Goal: Communication & Community: Share content

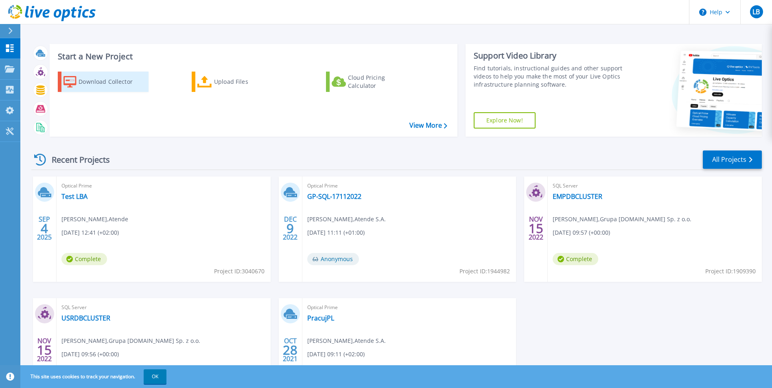
click at [92, 85] on div "Download Collector" at bounding box center [111, 82] width 65 height 16
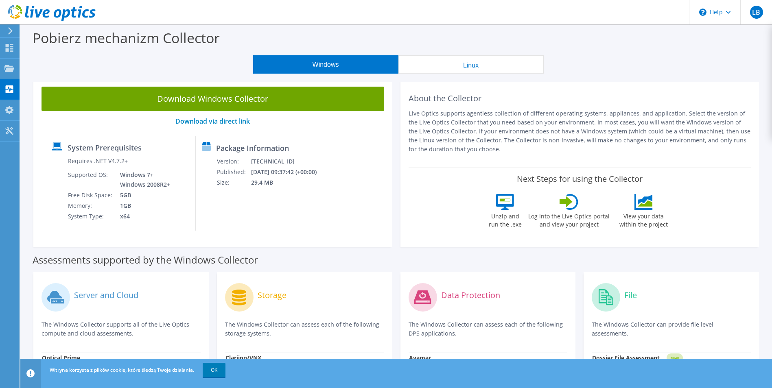
click at [467, 63] on button "Linux" at bounding box center [471, 64] width 145 height 18
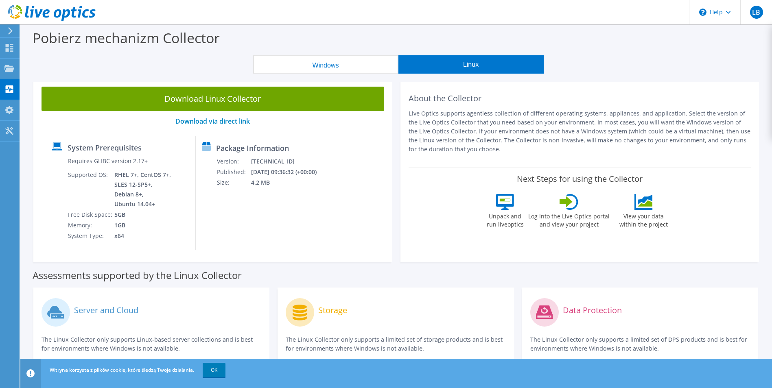
click at [11, 33] on icon at bounding box center [10, 30] width 6 height 7
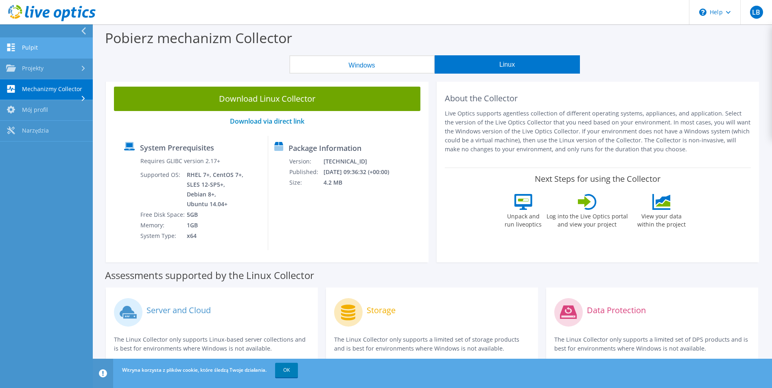
click at [43, 47] on link "Pulpit" at bounding box center [46, 48] width 93 height 21
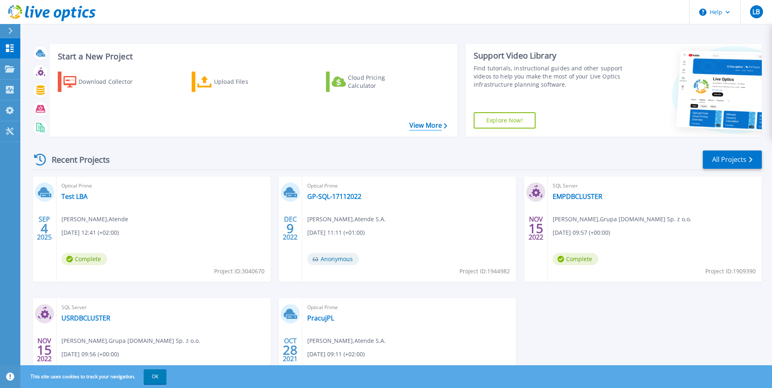
click at [421, 127] on link "View More" at bounding box center [429, 126] width 38 height 8
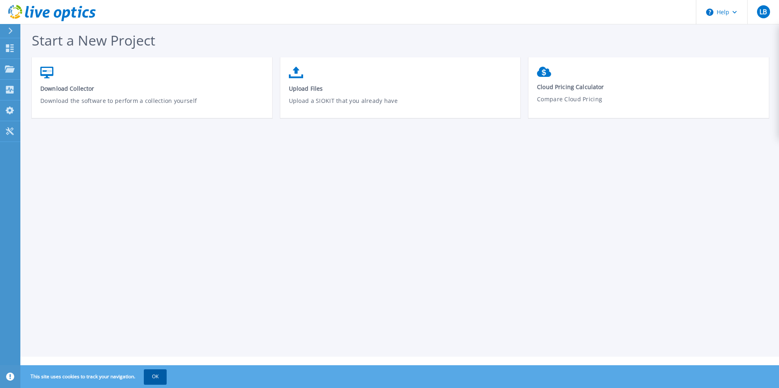
click at [153, 377] on button "OK" at bounding box center [155, 377] width 23 height 15
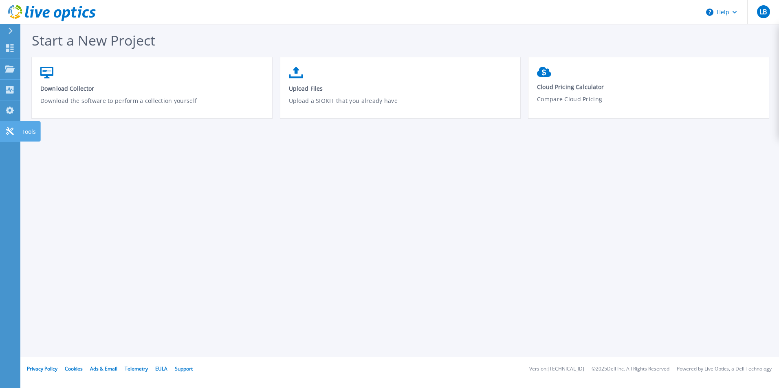
click at [13, 131] on icon at bounding box center [10, 131] width 10 height 8
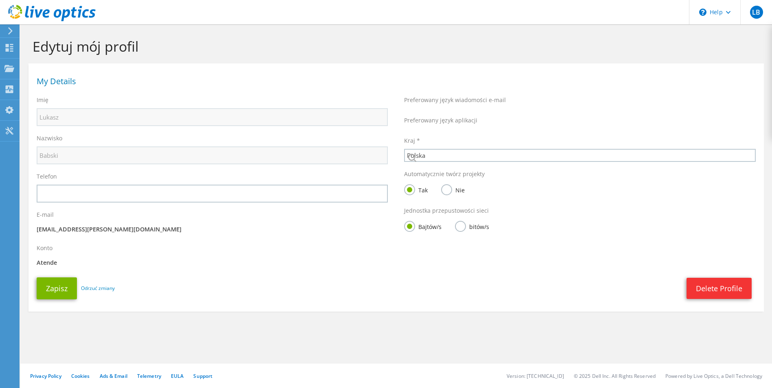
select select "173"
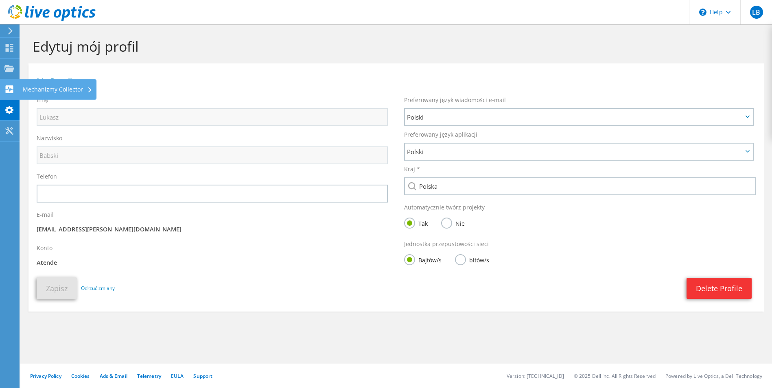
click at [10, 87] on use at bounding box center [10, 90] width 8 height 8
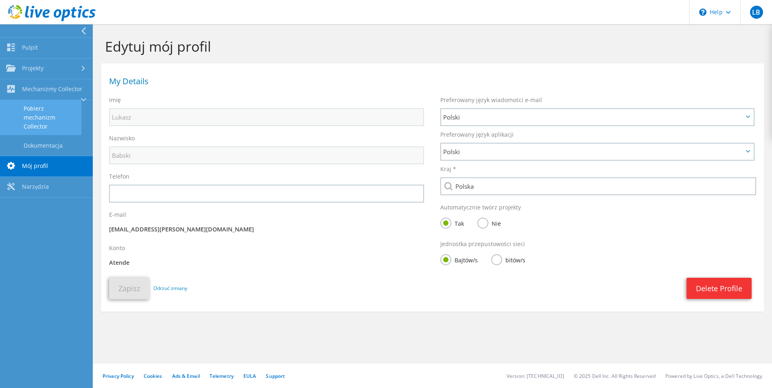
click at [44, 115] on link "Pobierz mechanizm Collector" at bounding box center [40, 117] width 81 height 35
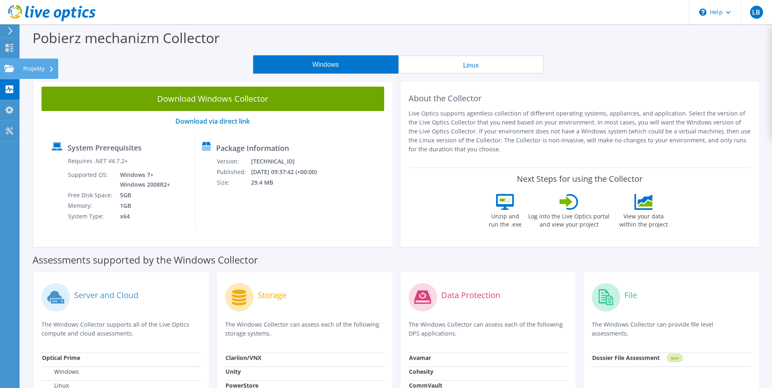
click at [23, 69] on div "Projekty" at bounding box center [38, 69] width 39 height 20
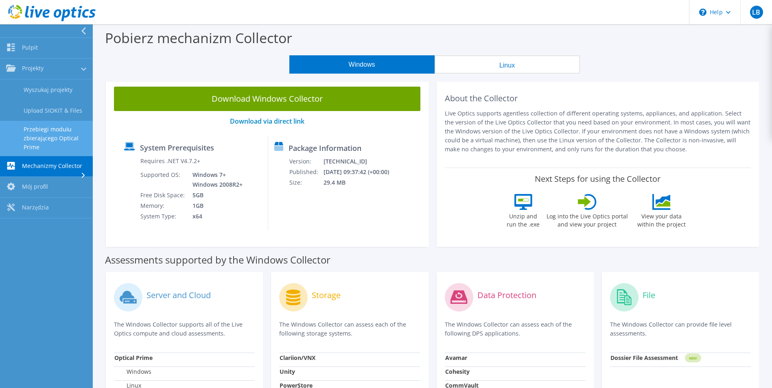
click at [61, 139] on link "Przebiegi modułu zbierającego Optical Prime" at bounding box center [46, 138] width 93 height 35
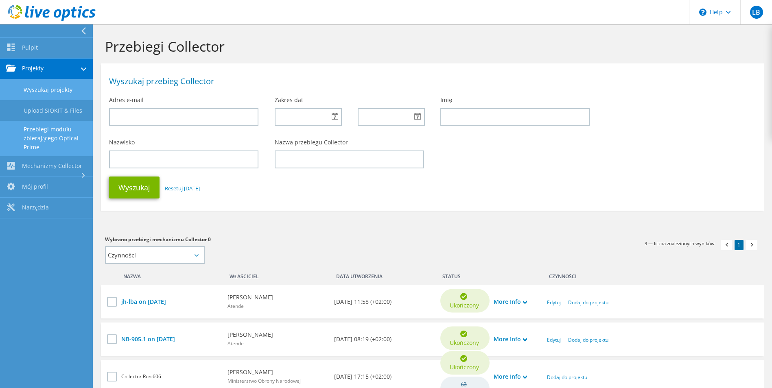
click at [46, 87] on link "Wyszukaj projekty" at bounding box center [46, 89] width 93 height 21
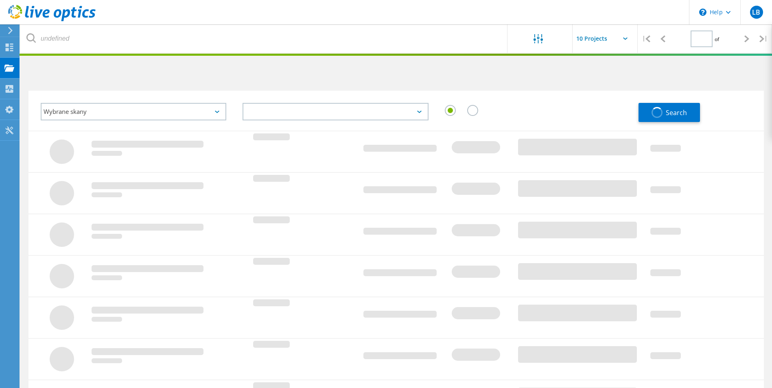
type input "1"
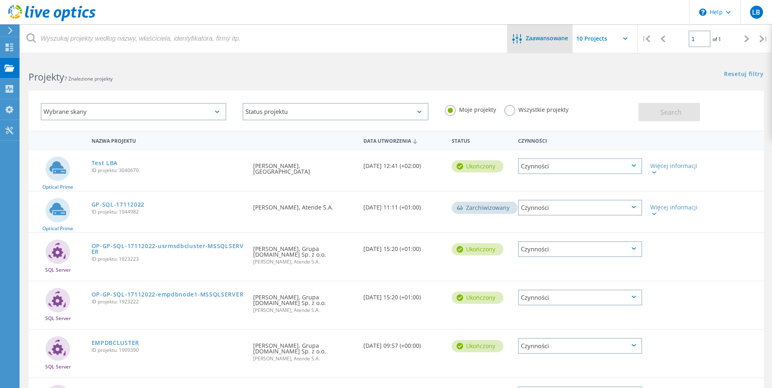
click at [533, 35] on span "Zaawansowane" at bounding box center [547, 38] width 42 height 6
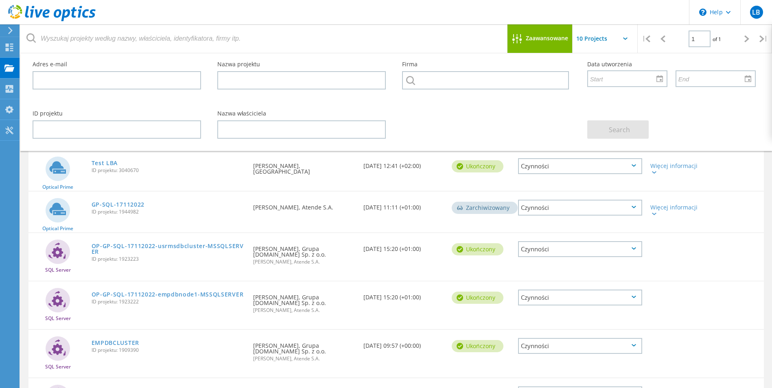
click at [533, 35] on span "Zaawansowane" at bounding box center [547, 38] width 42 height 6
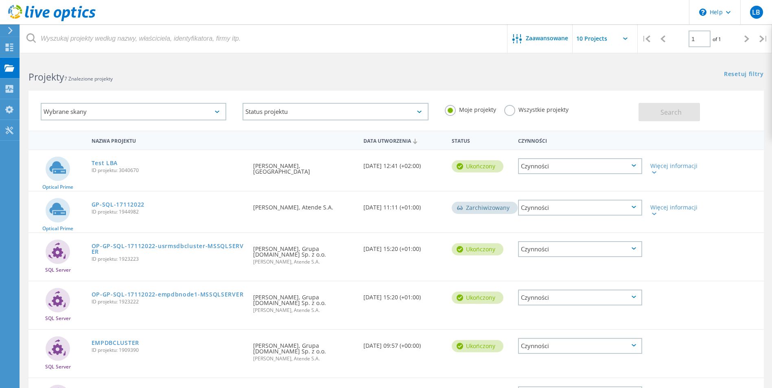
click at [10, 31] on icon at bounding box center [10, 30] width 6 height 7
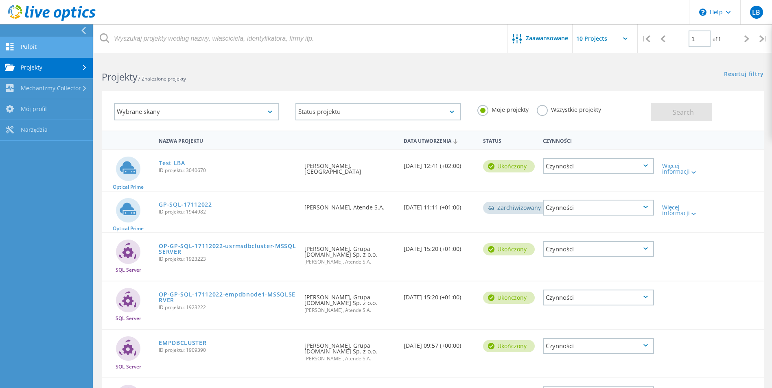
click at [20, 44] on link "Pulpit" at bounding box center [46, 47] width 93 height 21
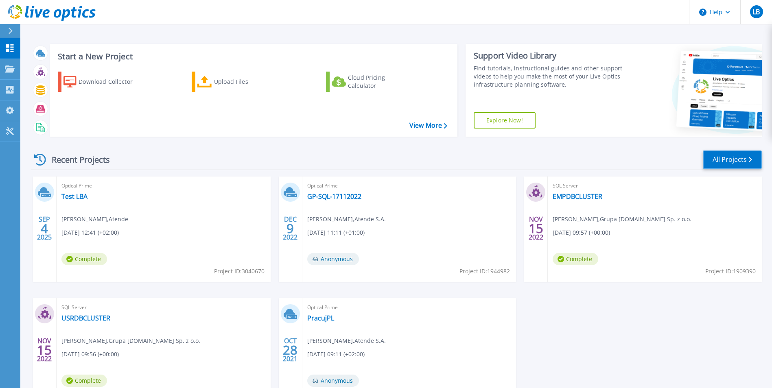
click at [719, 156] on link "All Projects" at bounding box center [732, 160] width 59 height 18
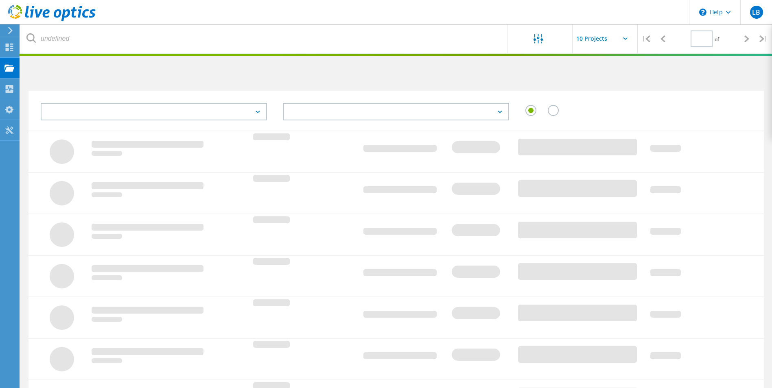
type input "1"
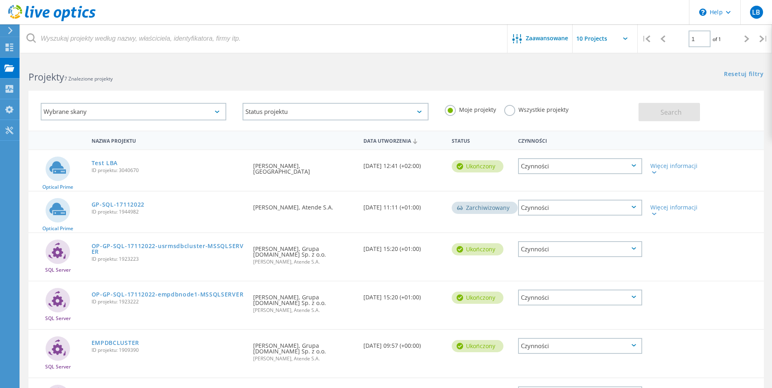
click at [506, 110] on label "Wszystkie projekty" at bounding box center [536, 109] width 64 height 8
click at [0, 0] on input "Wszystkie projekty" at bounding box center [0, 0] width 0 height 0
click at [669, 117] on button "Search" at bounding box center [669, 112] width 61 height 18
click at [636, 165] on div "Czynności" at bounding box center [580, 166] width 124 height 16
click at [544, 184] on div "Usuń" at bounding box center [580, 185] width 123 height 13
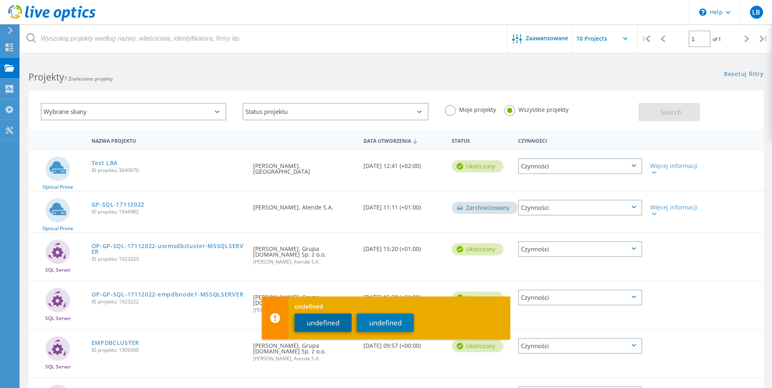
click at [336, 324] on button "undefined" at bounding box center [323, 323] width 57 height 18
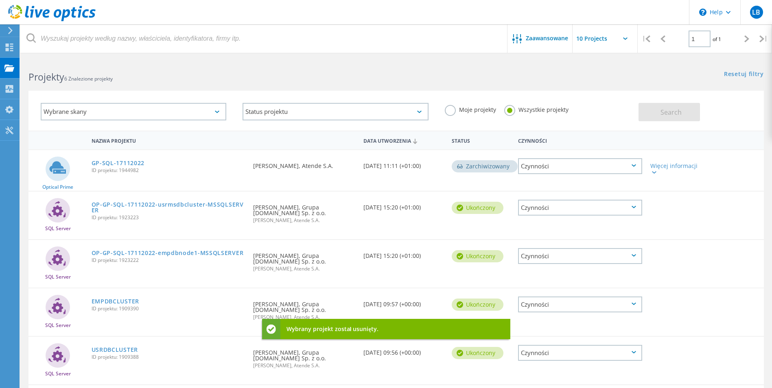
click at [240, 56] on html "\n Help Explore Helpful Articles Contact Support LB Użytkownik końcowy Lukasz B…" at bounding box center [386, 229] width 772 height 459
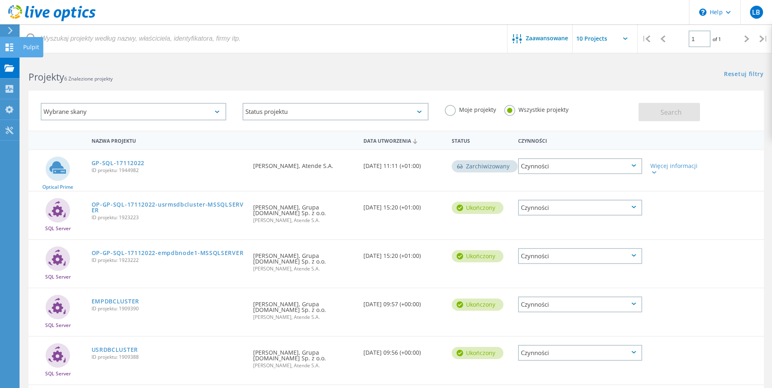
click at [6, 50] on use at bounding box center [10, 48] width 8 height 8
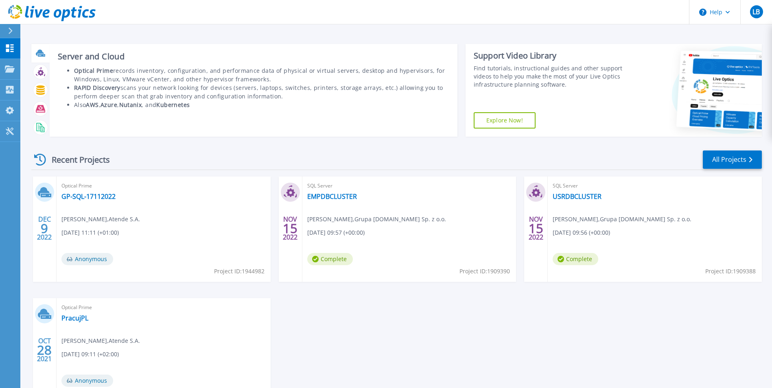
click at [39, 48] on div at bounding box center [40, 53] width 14 height 14
click at [38, 53] on icon at bounding box center [40, 53] width 8 height 6
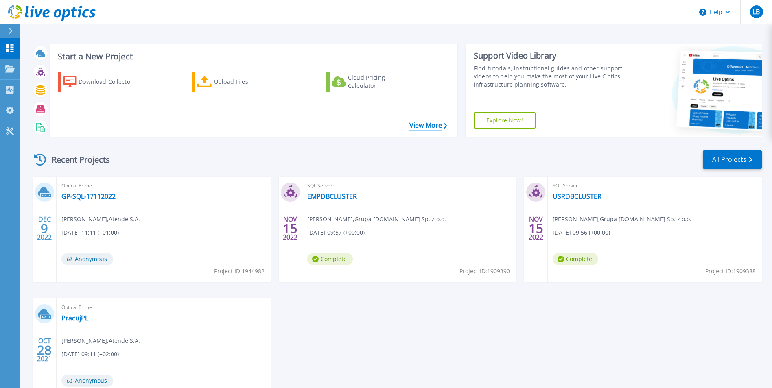
click at [436, 126] on link "View More" at bounding box center [429, 126] width 38 height 8
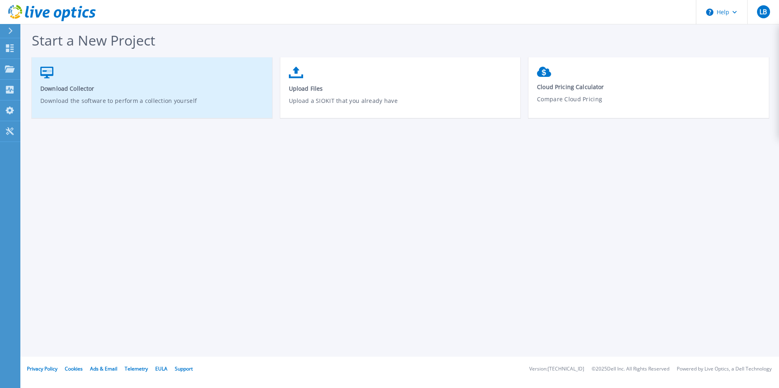
click at [83, 87] on span "Download Collector" at bounding box center [152, 89] width 224 height 8
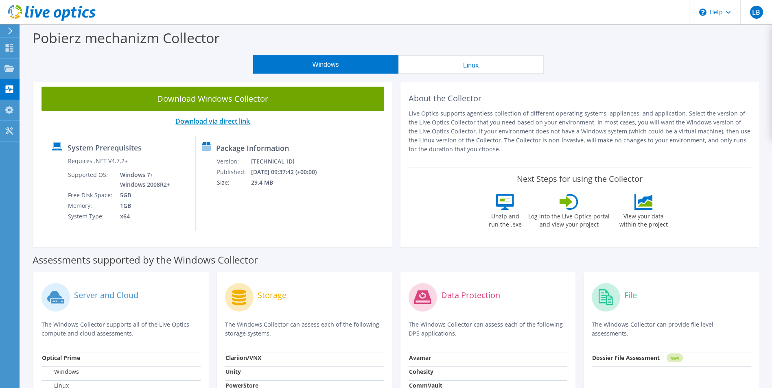
click at [228, 121] on link "Download via direct link" at bounding box center [212, 121] width 75 height 9
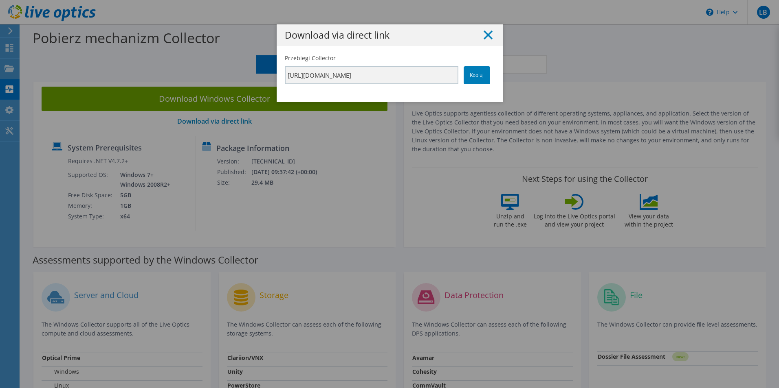
click at [484, 35] on line at bounding box center [488, 35] width 8 height 8
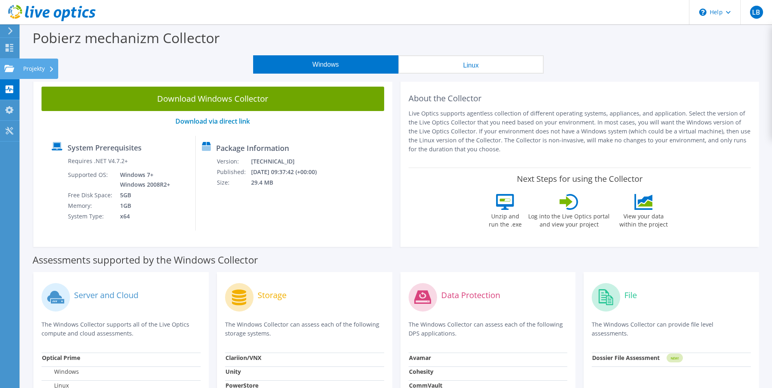
click at [9, 67] on icon at bounding box center [9, 69] width 10 height 8
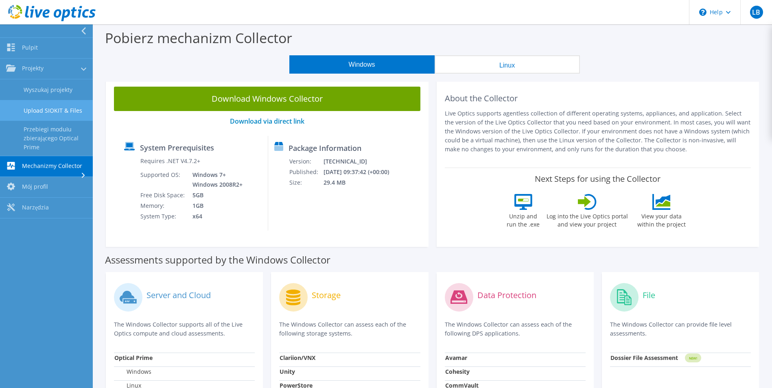
click at [56, 109] on link "Upload SIOKIT & Files" at bounding box center [46, 110] width 93 height 21
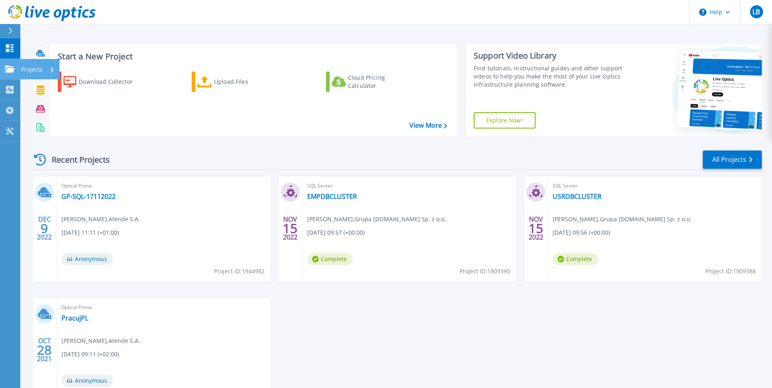
click at [11, 73] on link "Projects Projects" at bounding box center [10, 69] width 20 height 21
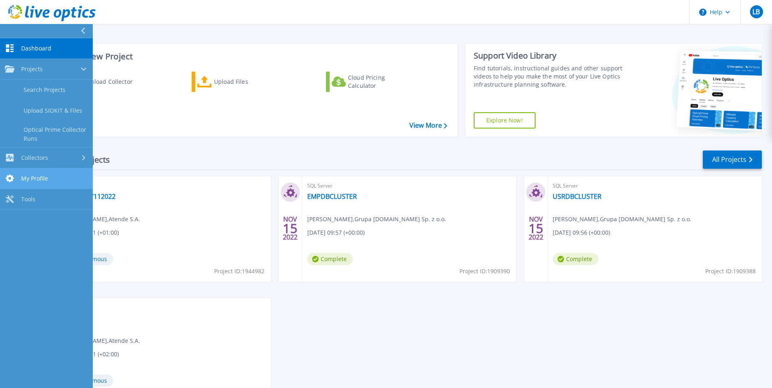
click at [44, 183] on link "My Profile My Profile" at bounding box center [46, 179] width 93 height 21
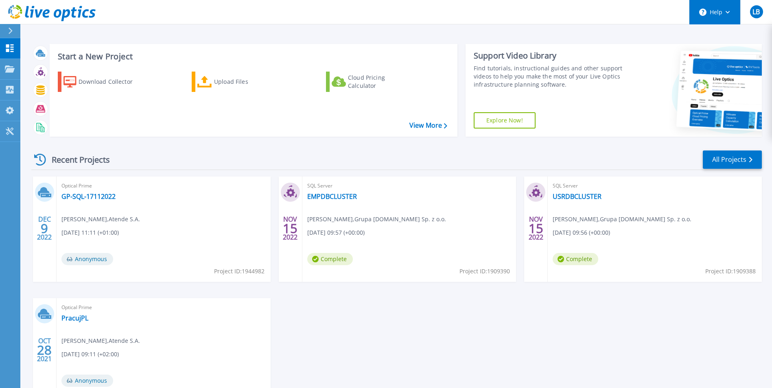
click at [712, 18] on button "Help" at bounding box center [715, 12] width 51 height 24
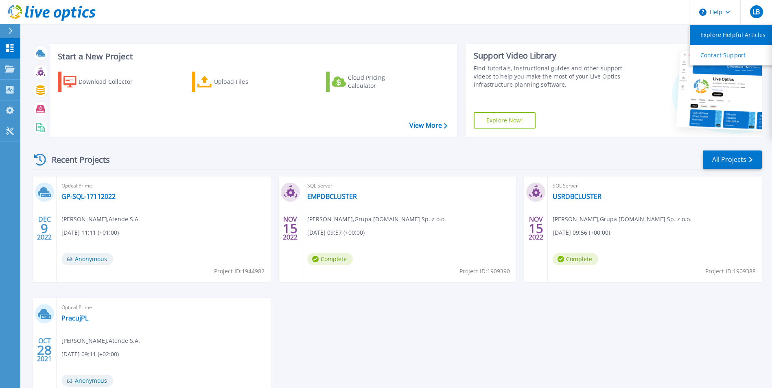
click at [738, 34] on link "Explore Helpful Articles" at bounding box center [735, 35] width 91 height 20
click at [11, 32] on icon at bounding box center [11, 31] width 4 height 7
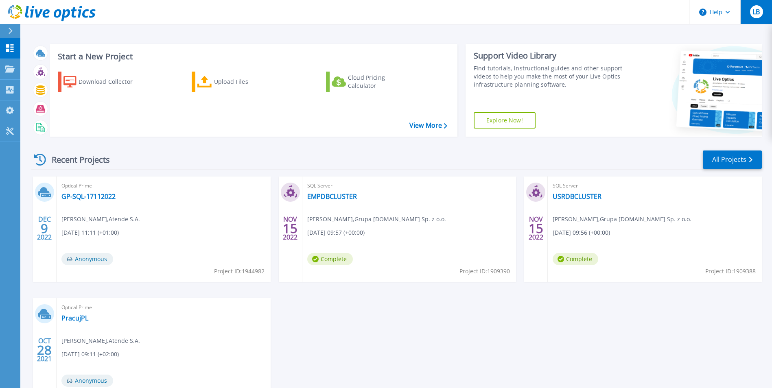
click at [754, 11] on span "LB" at bounding box center [756, 12] width 7 height 7
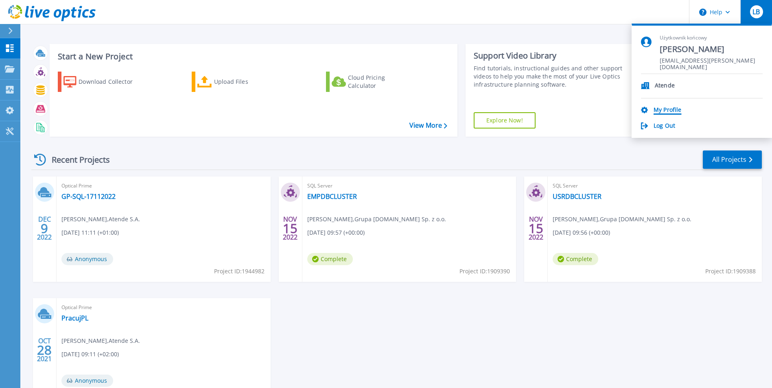
click at [664, 110] on link "My Profile" at bounding box center [668, 111] width 28 height 8
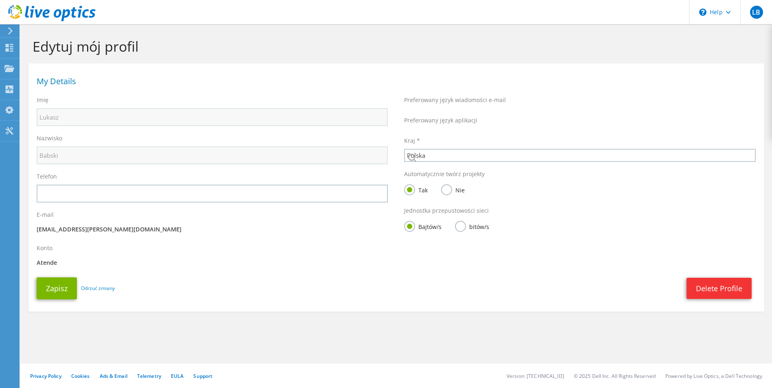
select select "173"
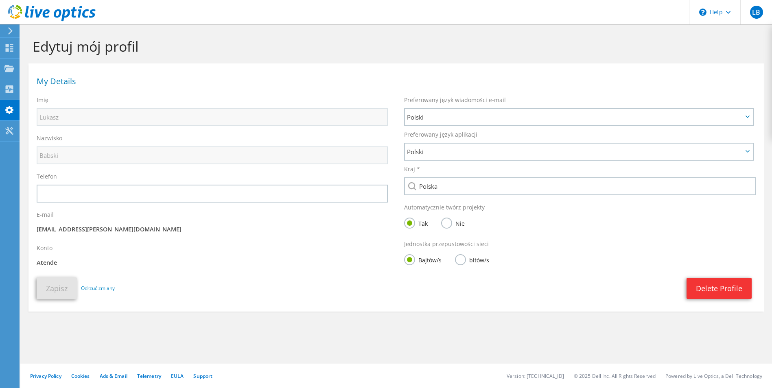
click at [10, 31] on icon at bounding box center [10, 30] width 6 height 7
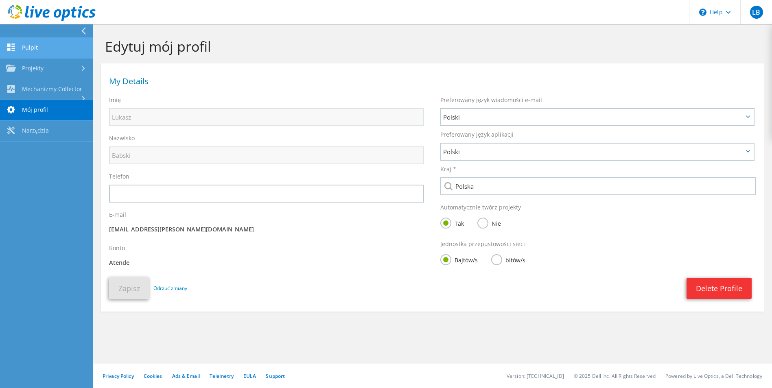
click at [42, 48] on link "Pulpit" at bounding box center [46, 48] width 93 height 21
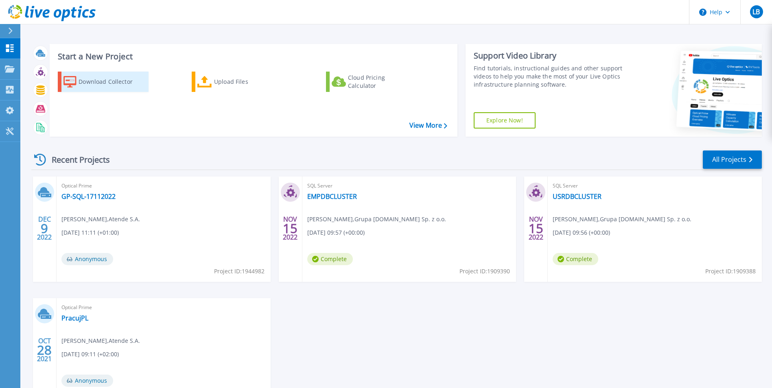
click at [83, 81] on div "Download Collector" at bounding box center [111, 82] width 65 height 16
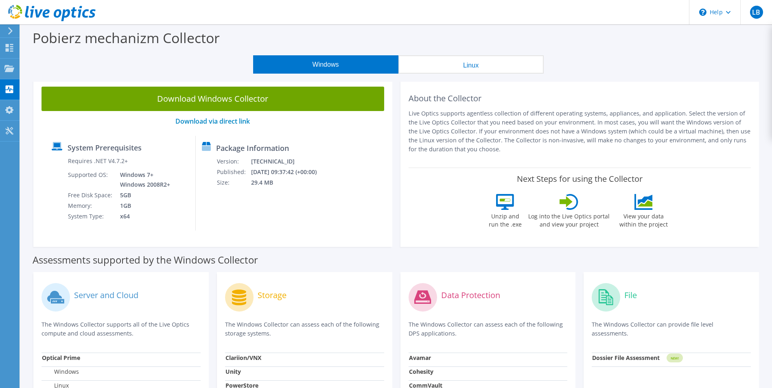
click at [10, 29] on icon at bounding box center [10, 30] width 6 height 7
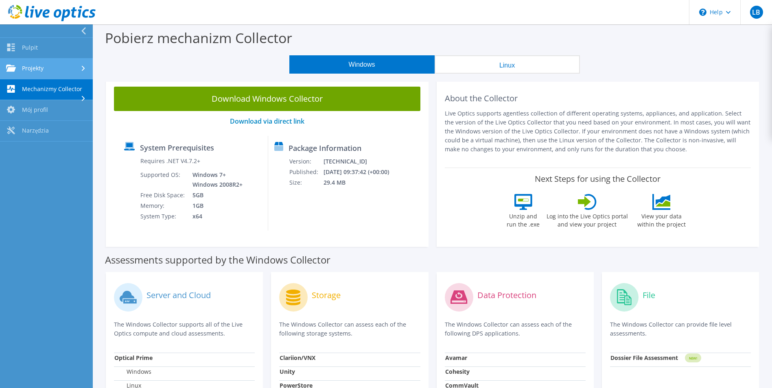
click at [58, 70] on link "Projekty" at bounding box center [46, 69] width 93 height 21
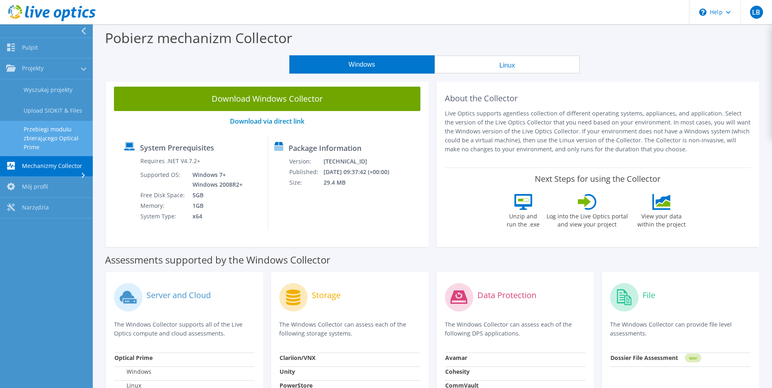
click at [45, 138] on link "Przebiegi modułu zbierającego Optical Prime" at bounding box center [46, 138] width 93 height 35
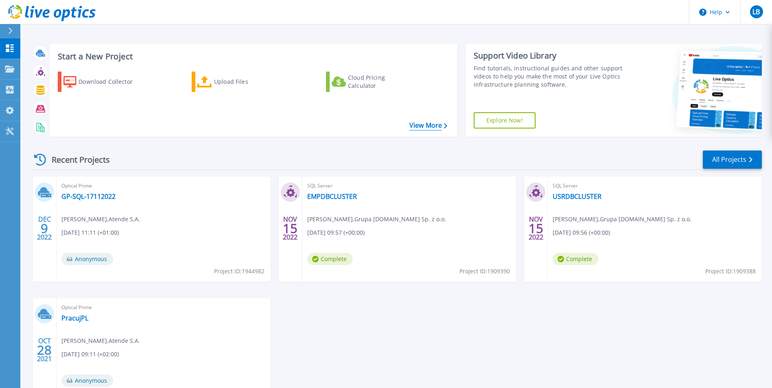
click at [438, 125] on link "View More" at bounding box center [429, 126] width 38 height 8
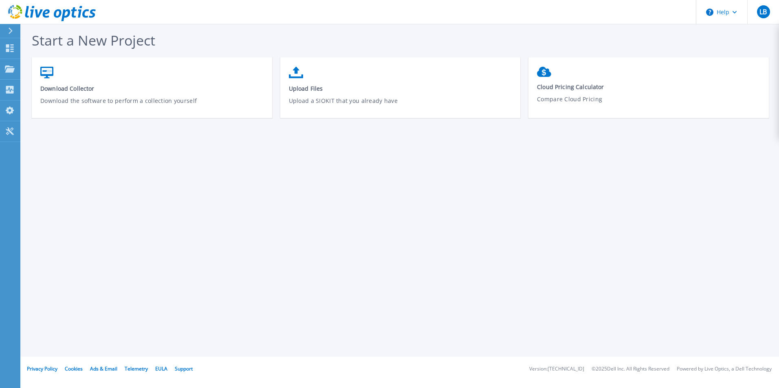
click at [11, 30] on icon at bounding box center [11, 31] width 4 height 7
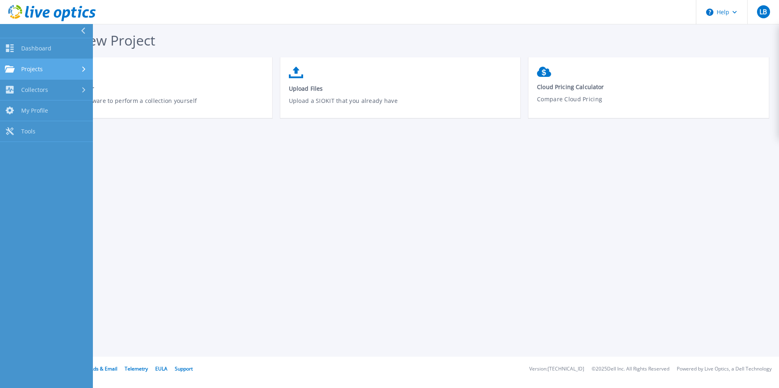
click at [31, 69] on span "Projects" at bounding box center [32, 69] width 22 height 7
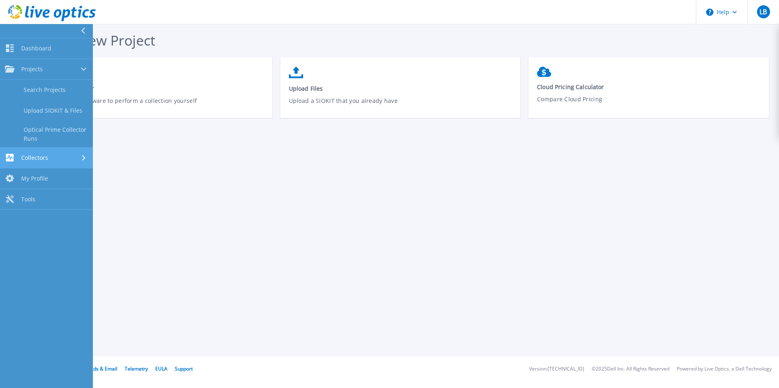
click at [37, 160] on span "Collectors" at bounding box center [34, 157] width 27 height 7
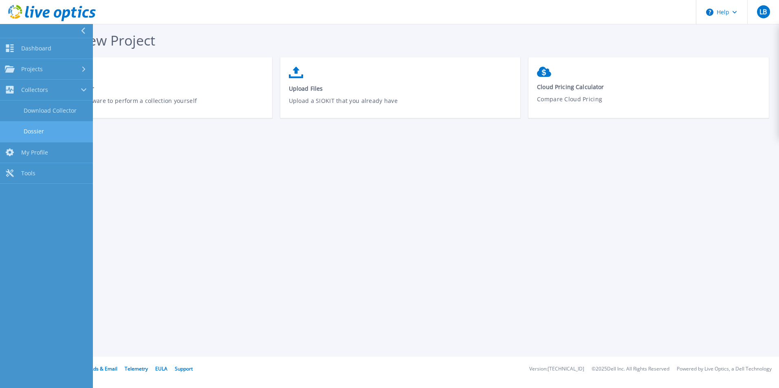
click at [46, 131] on link "Dossier" at bounding box center [46, 131] width 93 height 21
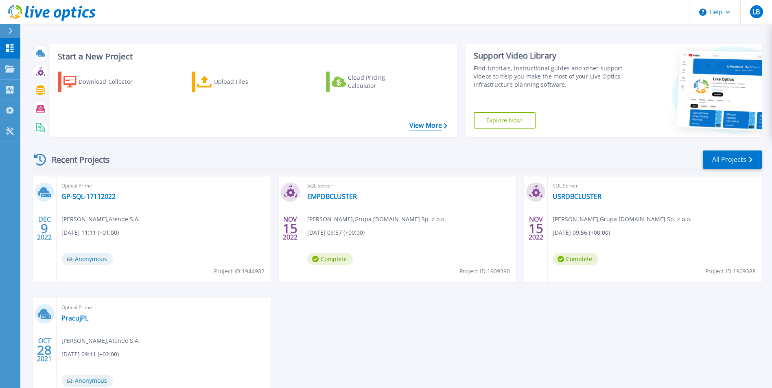
click at [434, 124] on link "View More" at bounding box center [429, 126] width 38 height 8
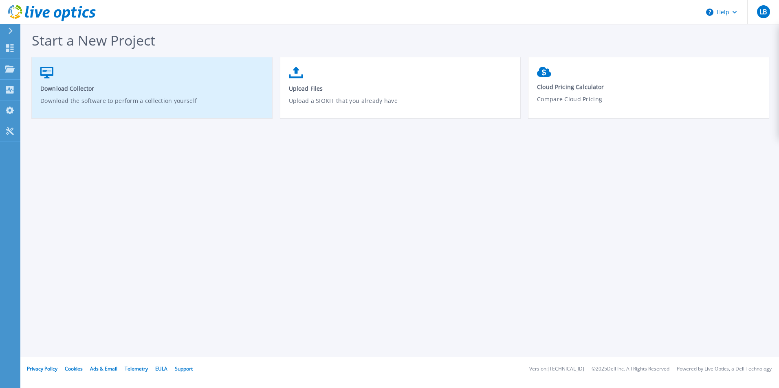
click at [68, 86] on span "Download Collector" at bounding box center [152, 89] width 224 height 8
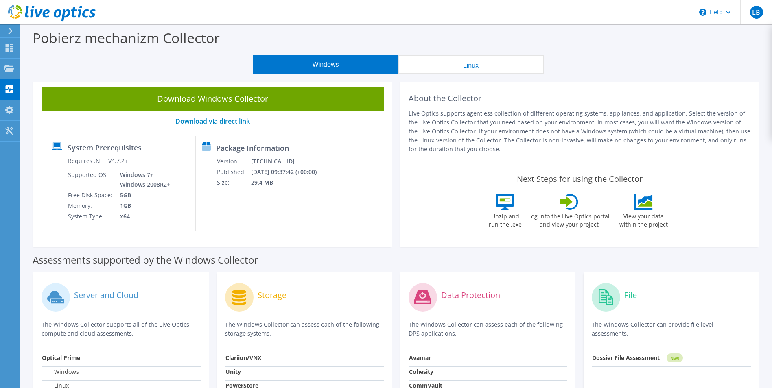
click at [461, 67] on button "Linux" at bounding box center [471, 64] width 145 height 18
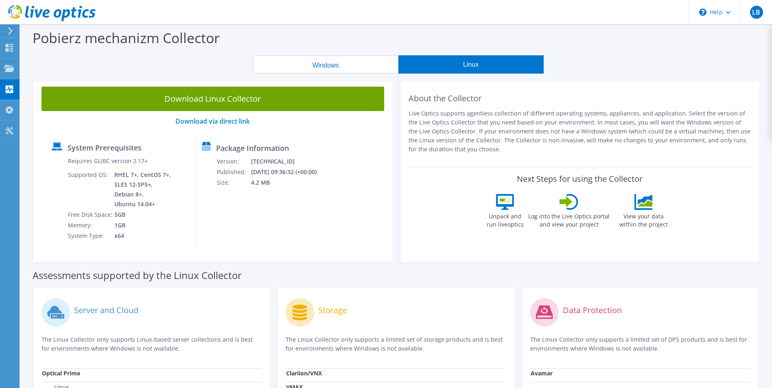
click at [325, 56] on button "Windows" at bounding box center [325, 64] width 145 height 18
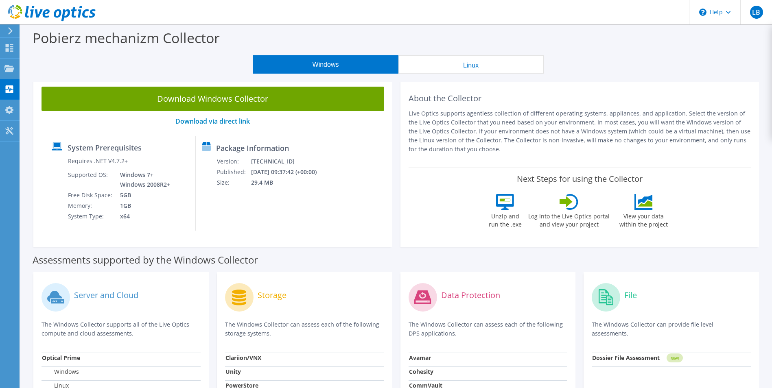
click at [11, 25] on div at bounding box center [48, 13] width 96 height 27
click at [8, 32] on icon at bounding box center [10, 30] width 6 height 7
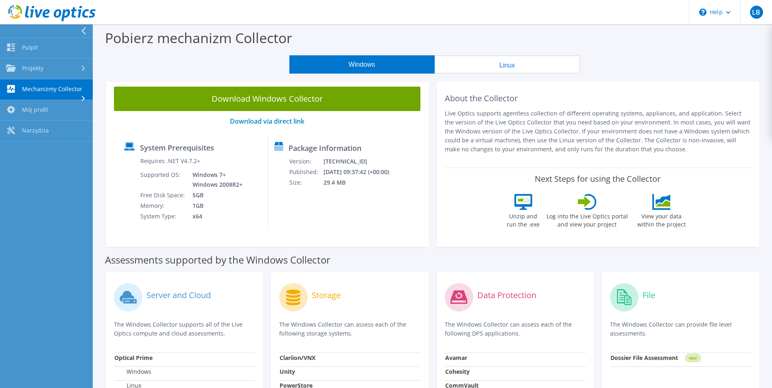
click at [34, 11] on icon at bounding box center [52, 13] width 88 height 17
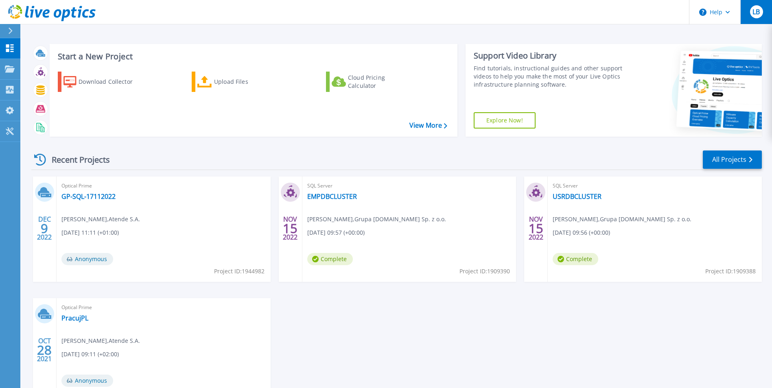
click at [754, 9] on span "LB" at bounding box center [756, 12] width 7 height 7
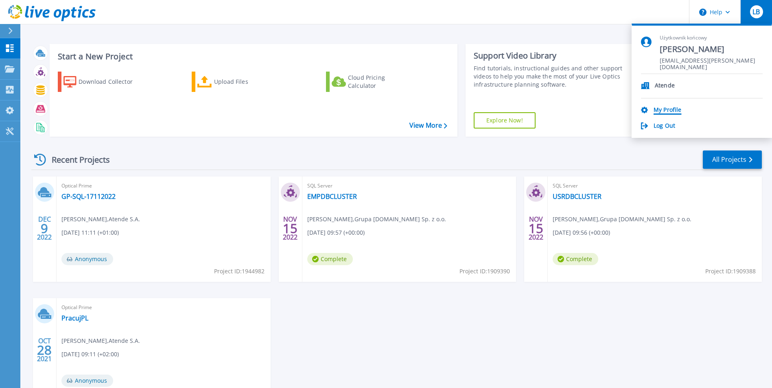
click at [673, 110] on link "My Profile" at bounding box center [668, 111] width 28 height 8
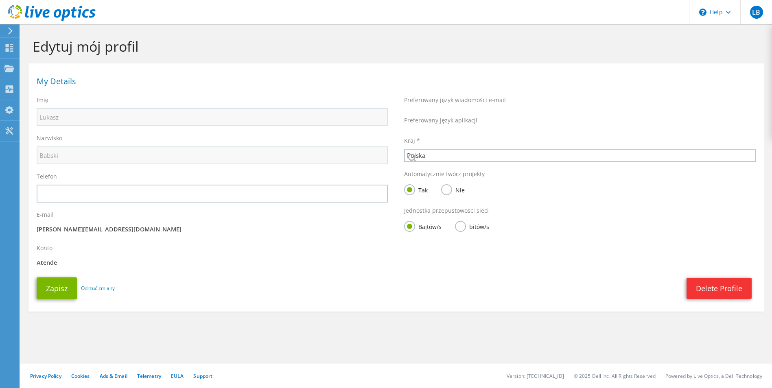
select select "173"
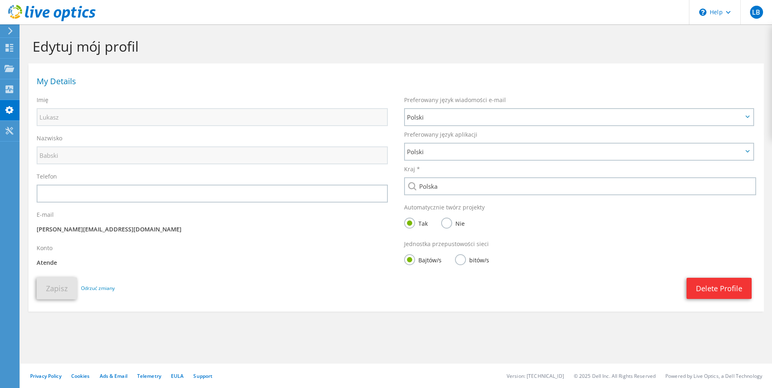
click at [35, 284] on div "Zapisz Odrzuć zmiany Delete Profile Zapisz" at bounding box center [397, 289] width 736 height 30
click at [448, 227] on label "Nie" at bounding box center [453, 223] width 24 height 10
click at [0, 0] on input "Nie" at bounding box center [0, 0] width 0 height 0
click at [62, 289] on button "Zapisz" at bounding box center [57, 289] width 40 height 22
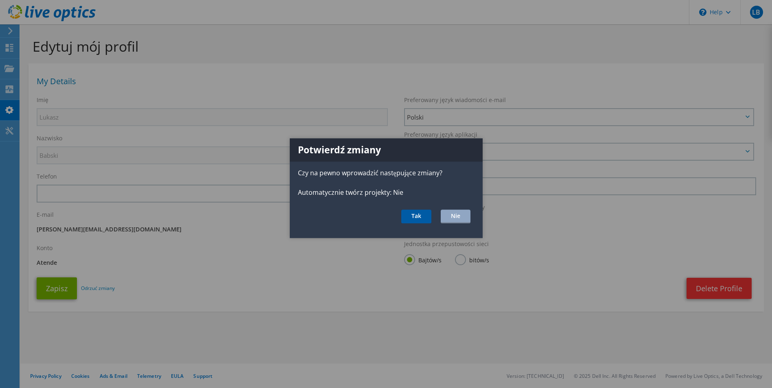
click at [419, 215] on button "Tak" at bounding box center [416, 217] width 30 height 14
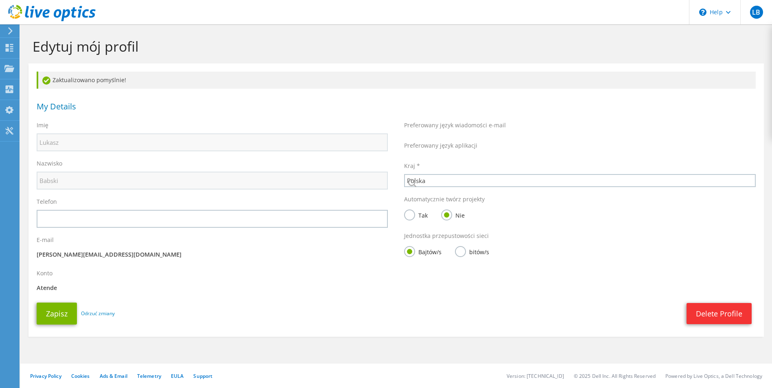
select select "173"
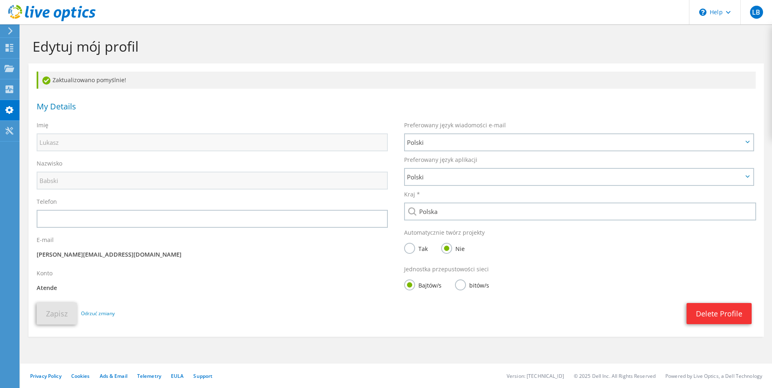
click at [13, 31] on icon at bounding box center [10, 30] width 6 height 7
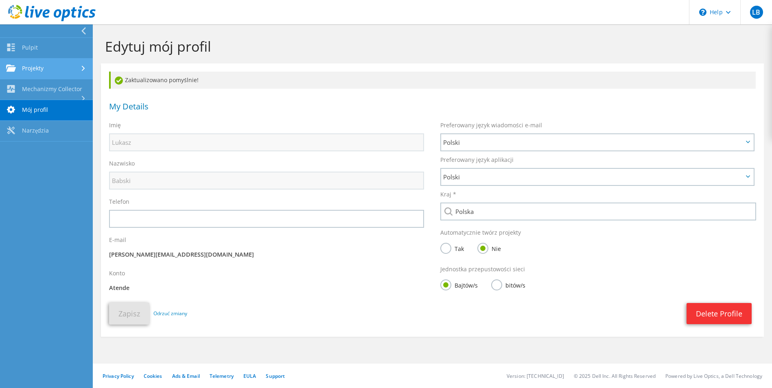
click at [35, 68] on link "Projekty" at bounding box center [46, 69] width 93 height 21
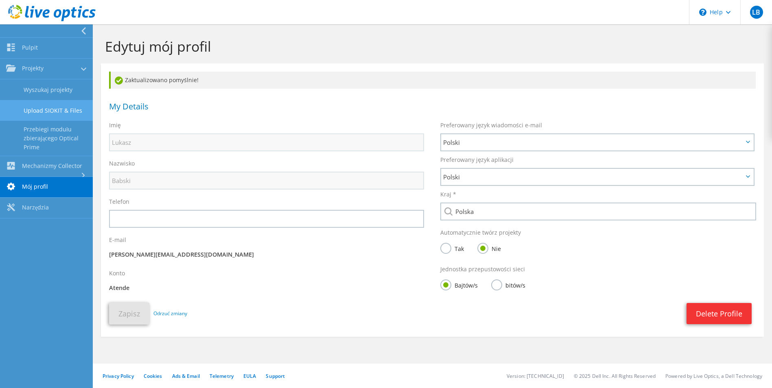
click at [60, 110] on link "Upload SIOKIT & Files" at bounding box center [46, 110] width 93 height 21
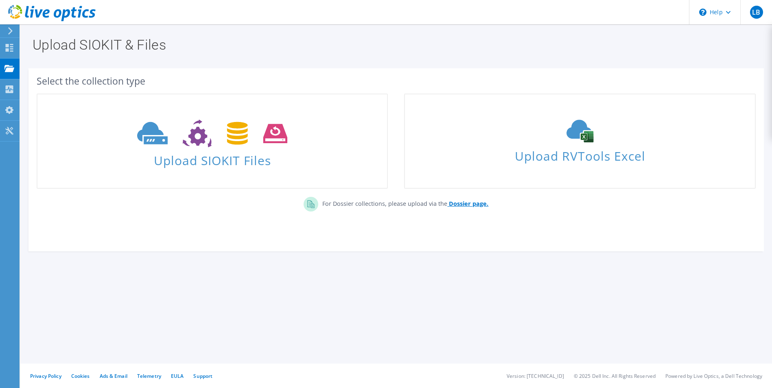
click at [468, 204] on b "Dossier page." at bounding box center [468, 204] width 39 height 8
click at [4, 44] on icon at bounding box center [9, 48] width 10 height 8
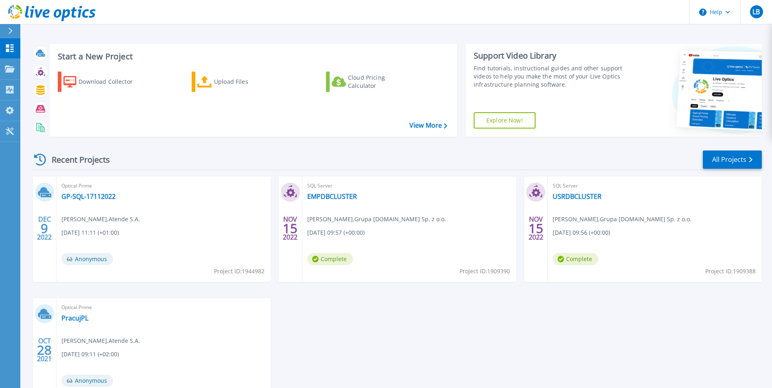
click at [38, 11] on icon at bounding box center [52, 13] width 88 height 17
click at [432, 123] on link "View More" at bounding box center [429, 126] width 38 height 8
click at [756, 9] on span "LB" at bounding box center [756, 12] width 7 height 7
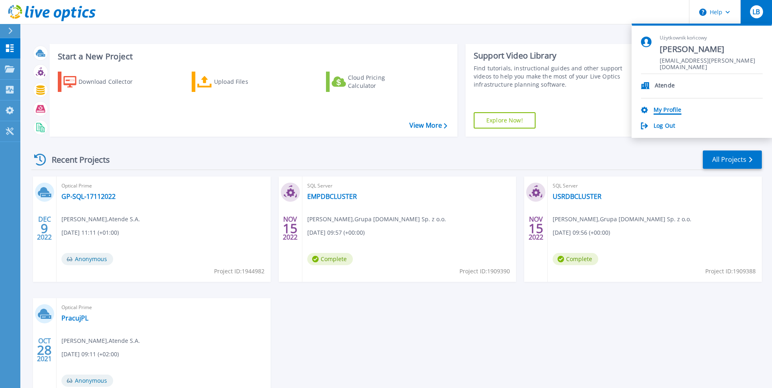
click at [671, 109] on link "My Profile" at bounding box center [668, 111] width 28 height 8
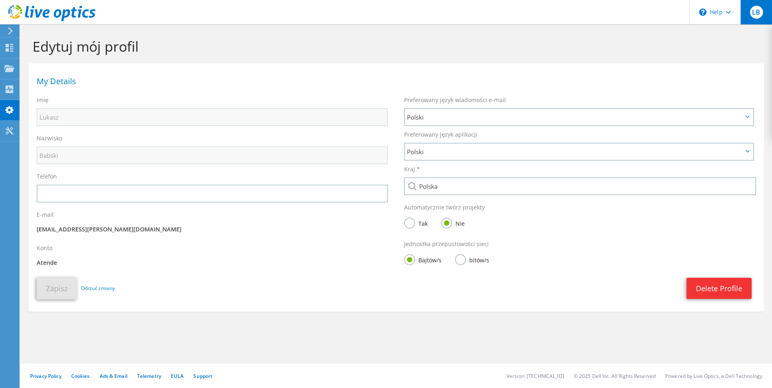
click at [757, 8] on span "LB" at bounding box center [756, 12] width 13 height 13
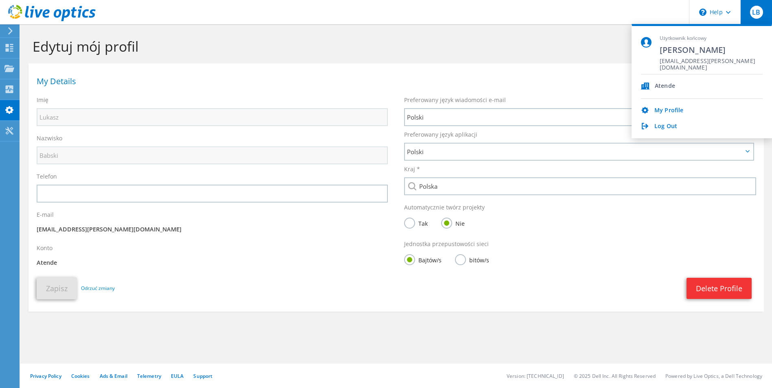
click at [661, 86] on div "Atende" at bounding box center [665, 87] width 20 height 8
click at [667, 108] on link "My Profile" at bounding box center [669, 111] width 29 height 8
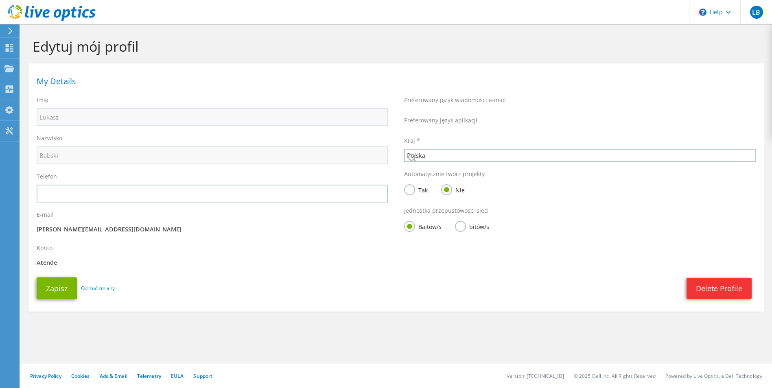
select select "173"
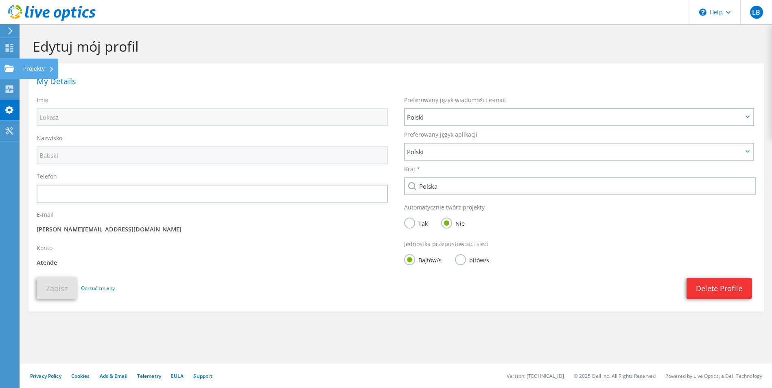
click at [10, 66] on use at bounding box center [9, 68] width 10 height 7
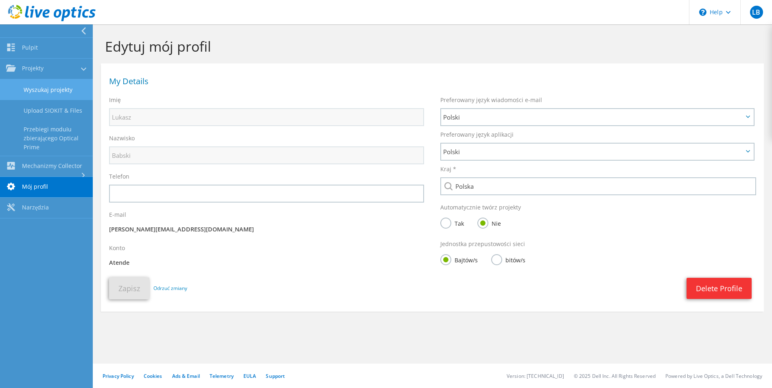
click at [61, 93] on link "Wyszukaj projekty" at bounding box center [46, 89] width 93 height 21
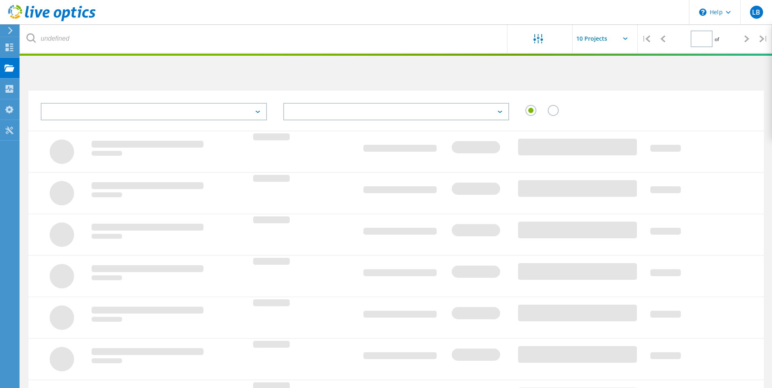
type input "1"
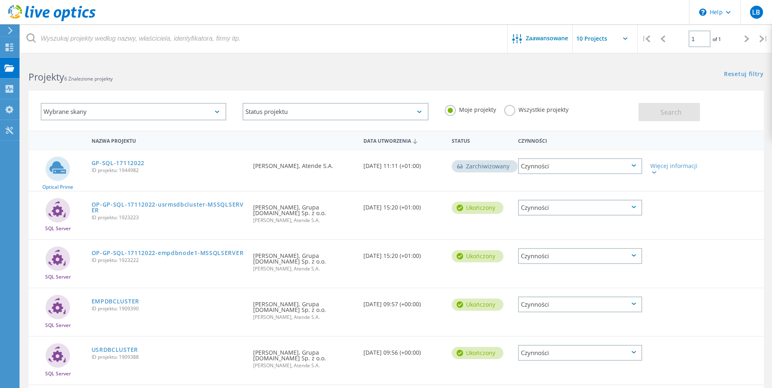
click at [131, 112] on div "Wybrane skany" at bounding box center [134, 112] width 186 height 18
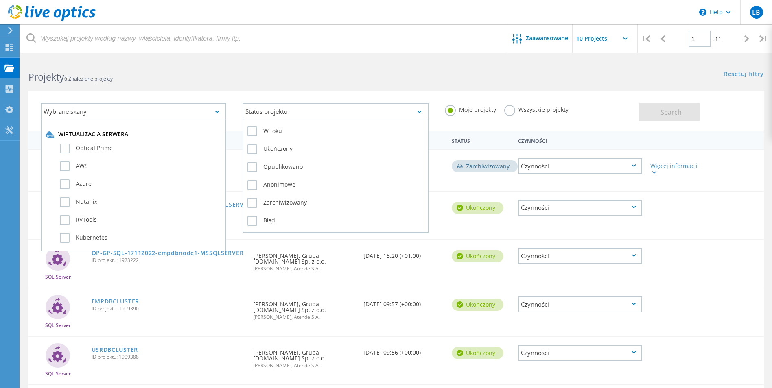
click at [322, 111] on div "Status projektu" at bounding box center [336, 112] width 186 height 18
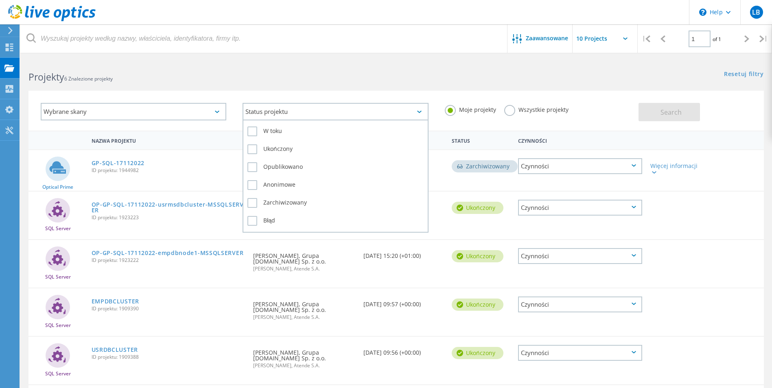
click at [322, 111] on div "Status projektu" at bounding box center [336, 112] width 186 height 18
click at [518, 112] on label "Wszystkie projekty" at bounding box center [536, 109] width 64 height 8
click at [0, 0] on input "Wszystkie projekty" at bounding box center [0, 0] width 0 height 0
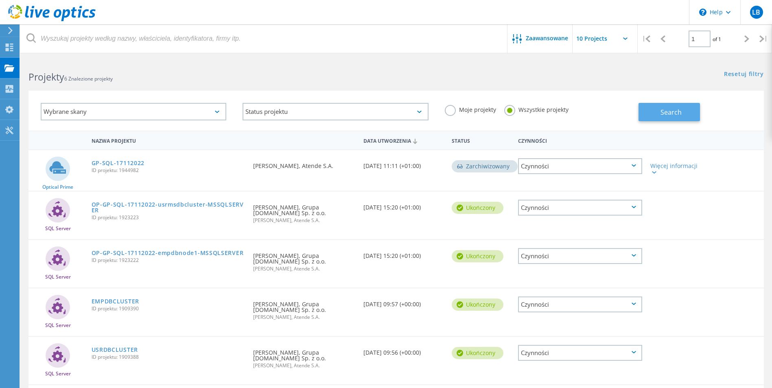
click at [667, 114] on span "Search" at bounding box center [671, 112] width 21 height 9
click at [452, 111] on label "Moje projekty" at bounding box center [470, 109] width 51 height 8
click at [0, 0] on input "Moje projekty" at bounding box center [0, 0] width 0 height 0
click at [660, 115] on button "Search" at bounding box center [669, 112] width 61 height 18
click at [10, 29] on use at bounding box center [10, 30] width 4 height 7
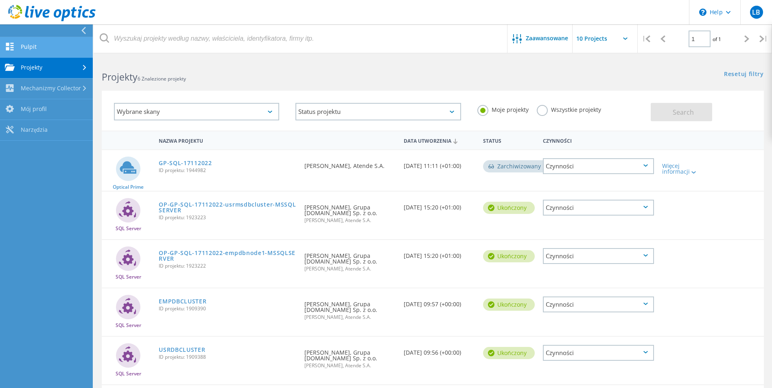
click at [33, 49] on link "Pulpit" at bounding box center [46, 47] width 93 height 21
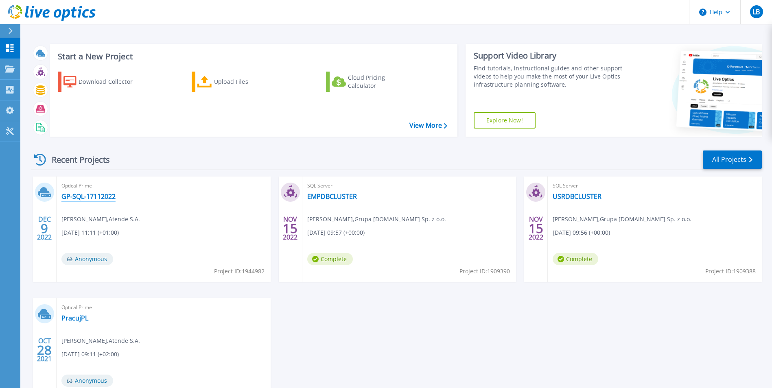
click at [103, 199] on link "GP-SQL-17112022" at bounding box center [88, 197] width 54 height 8
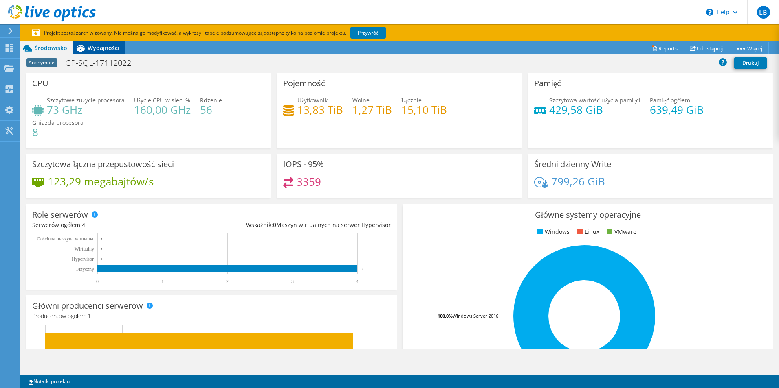
click at [107, 43] on div "Wydajności" at bounding box center [99, 48] width 52 height 13
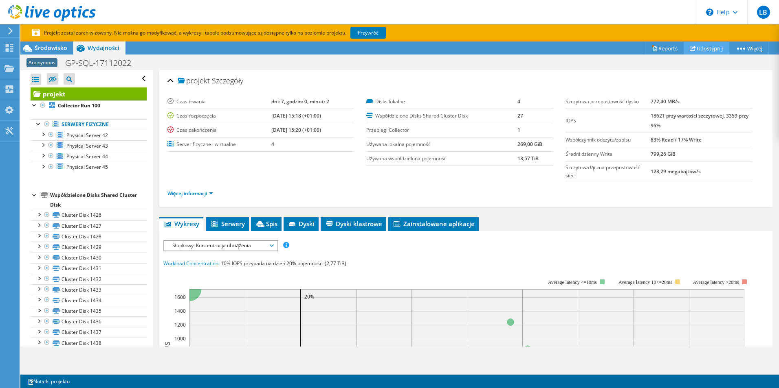
click at [702, 44] on link "Udostępnij" at bounding box center [706, 48] width 46 height 13
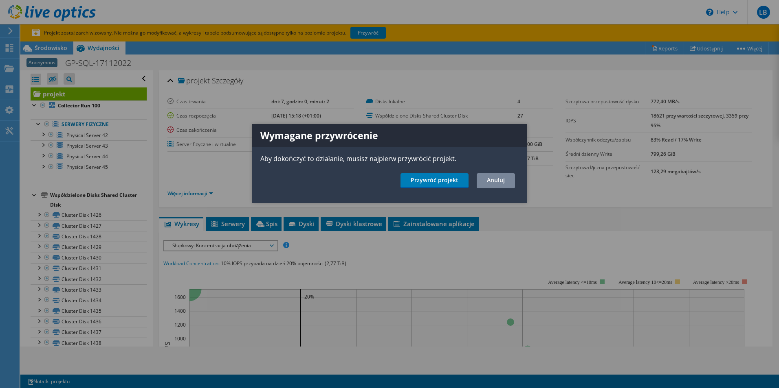
click at [498, 182] on link "Anuluj" at bounding box center [495, 180] width 38 height 15
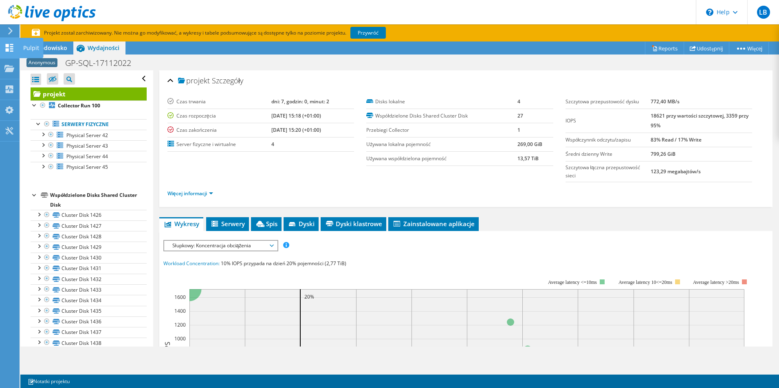
click at [8, 51] on use at bounding box center [10, 48] width 8 height 8
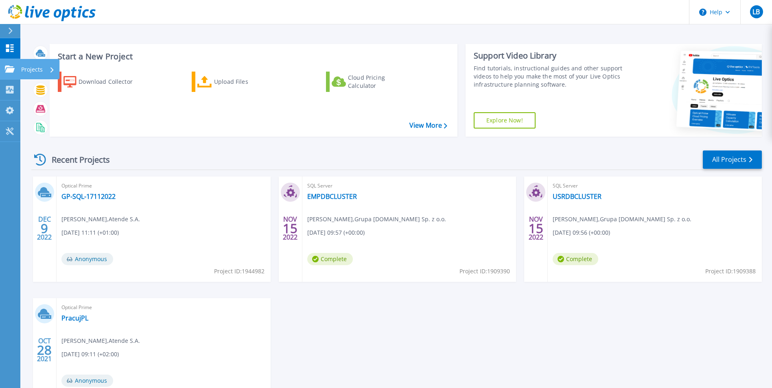
click at [14, 69] on icon at bounding box center [10, 69] width 10 height 7
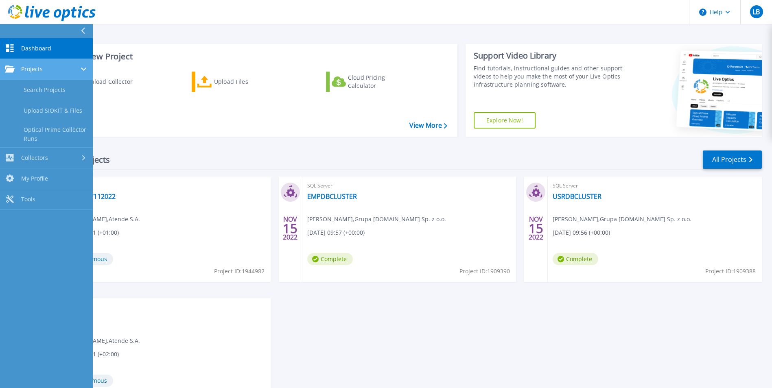
click at [46, 72] on div "Projects" at bounding box center [46, 69] width 83 height 7
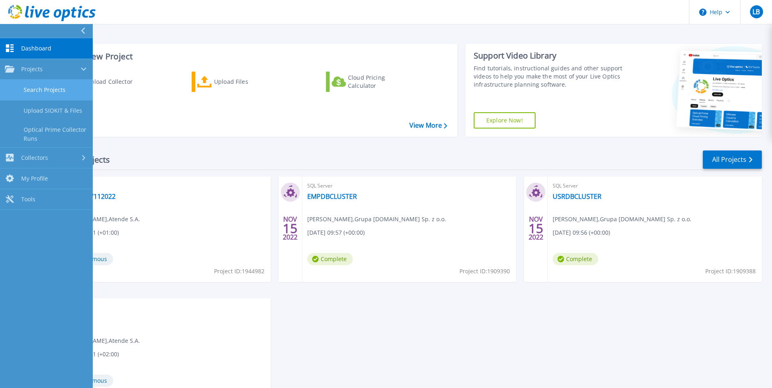
click at [66, 83] on link "Search Projects" at bounding box center [46, 90] width 93 height 21
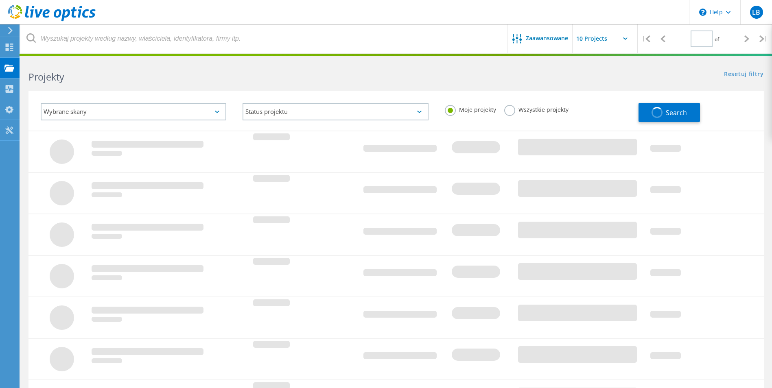
type input "1"
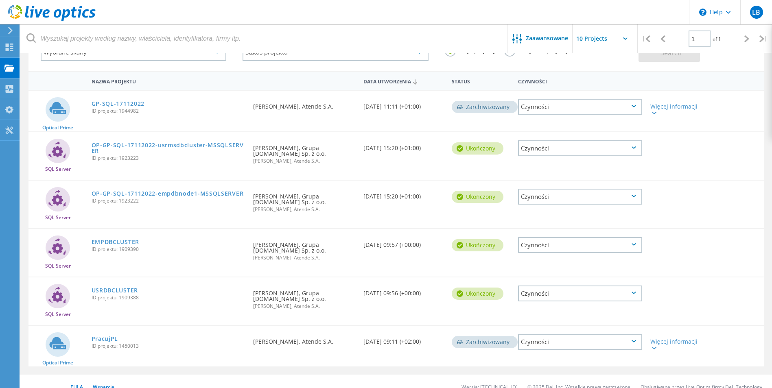
scroll to position [70, 0]
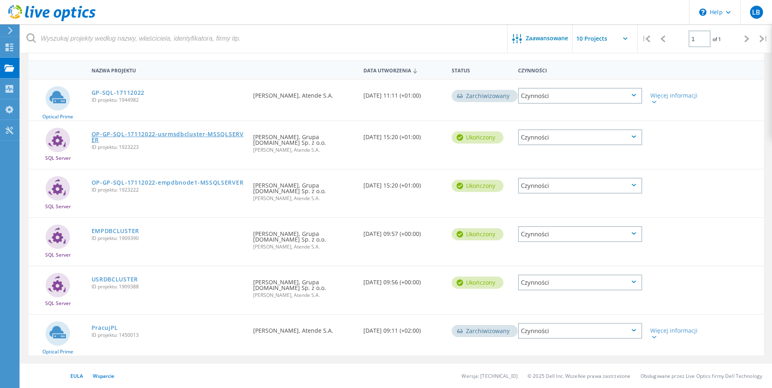
click at [146, 135] on link "OP-GP-SQL-17112022-usrmsdbcluster-MSSQLSERVER" at bounding box center [169, 137] width 154 height 11
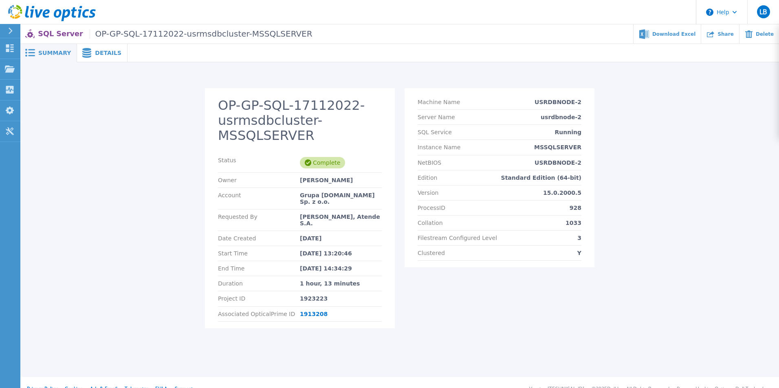
click at [101, 52] on span "Details" at bounding box center [108, 53] width 26 height 6
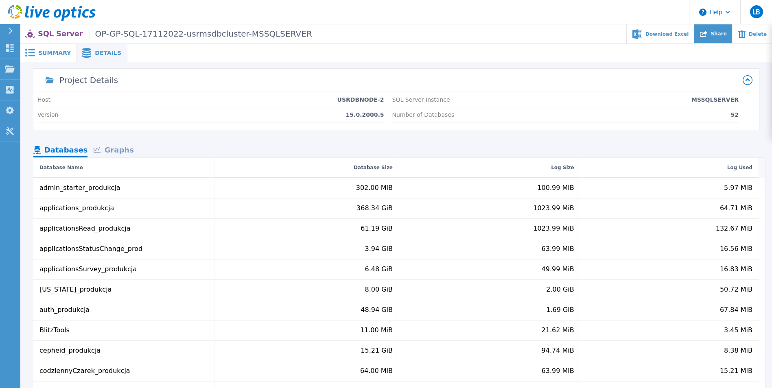
click at [727, 34] on span "Share" at bounding box center [719, 33] width 16 height 5
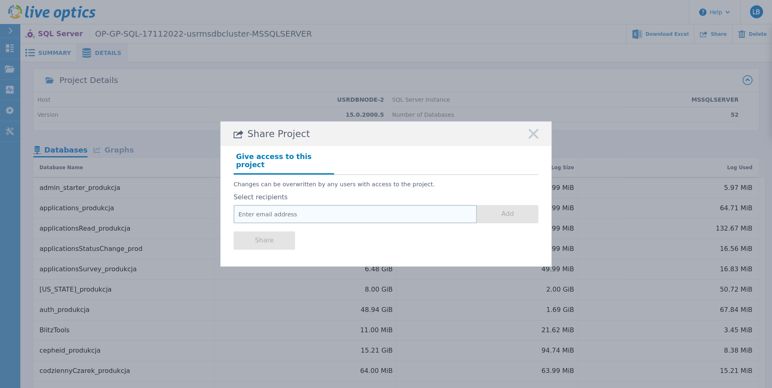
click at [283, 209] on input "email" at bounding box center [355, 214] width 243 height 18
click at [443, 248] on div "Share" at bounding box center [386, 240] width 305 height 33
click at [528, 135] on div "Share Project" at bounding box center [386, 134] width 331 height 24
click at [537, 136] on rect at bounding box center [534, 134] width 11 height 11
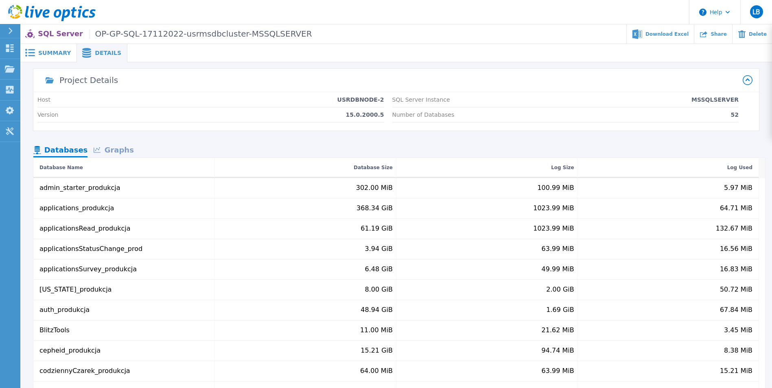
click at [46, 54] on span "Summary" at bounding box center [54, 53] width 33 height 6
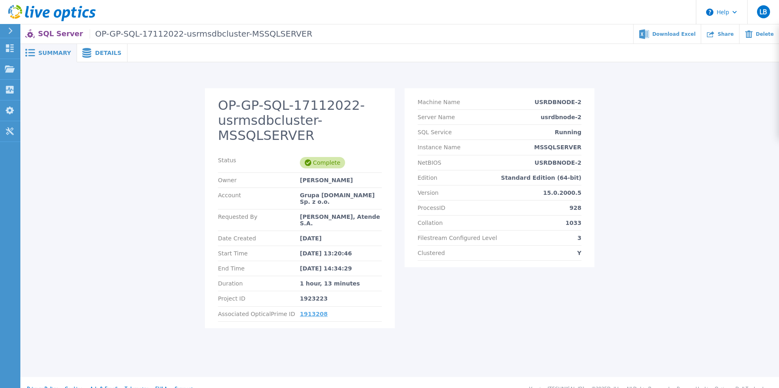
click at [309, 311] on link "1913208" at bounding box center [314, 314] width 28 height 7
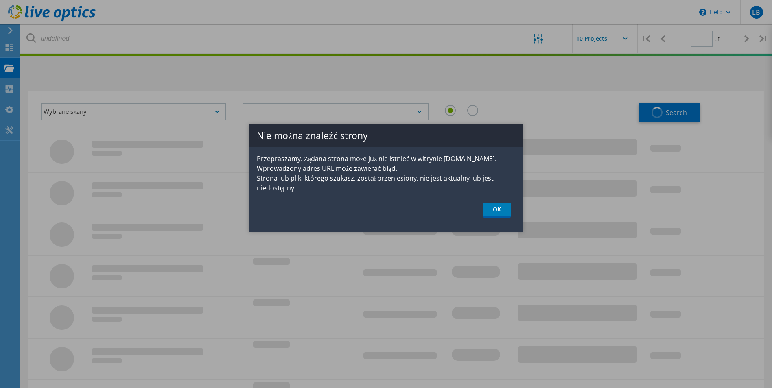
type input "1"
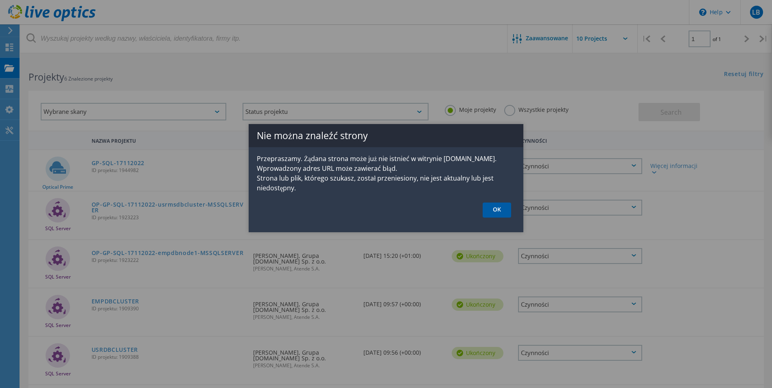
click at [497, 210] on link "OK" at bounding box center [497, 210] width 29 height 15
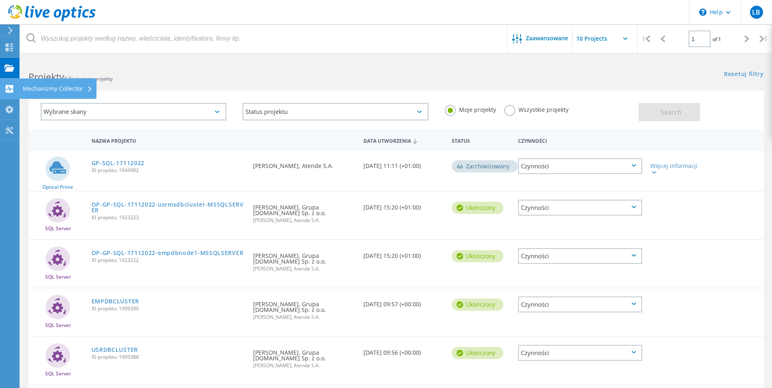
drag, startPoint x: 13, startPoint y: 105, endPoint x: 5, endPoint y: 92, distance: 15.2
click at [17, 103] on div "\n Help Explore Helpful Articles Contact Support LB Użytkownik końcowy [PERSON_…" at bounding box center [386, 259] width 772 height 400
